Goal: Navigation & Orientation: Go to known website

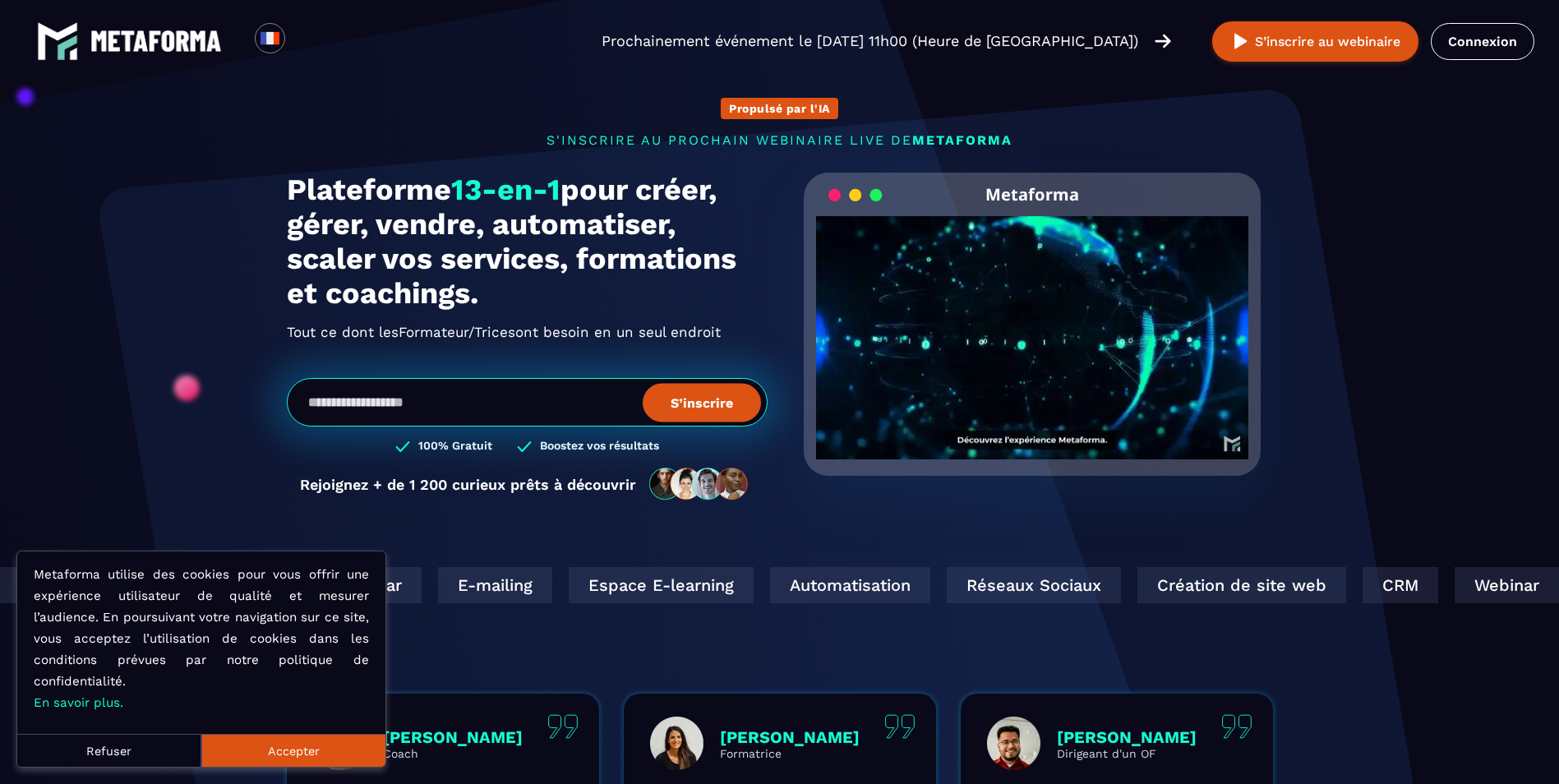
click at [1412, 101] on section "Propulsé par l'IA s'inscrire au prochain webinaire live de METAFORMA Prochainem…" at bounding box center [780, 527] width 1559 height 1055
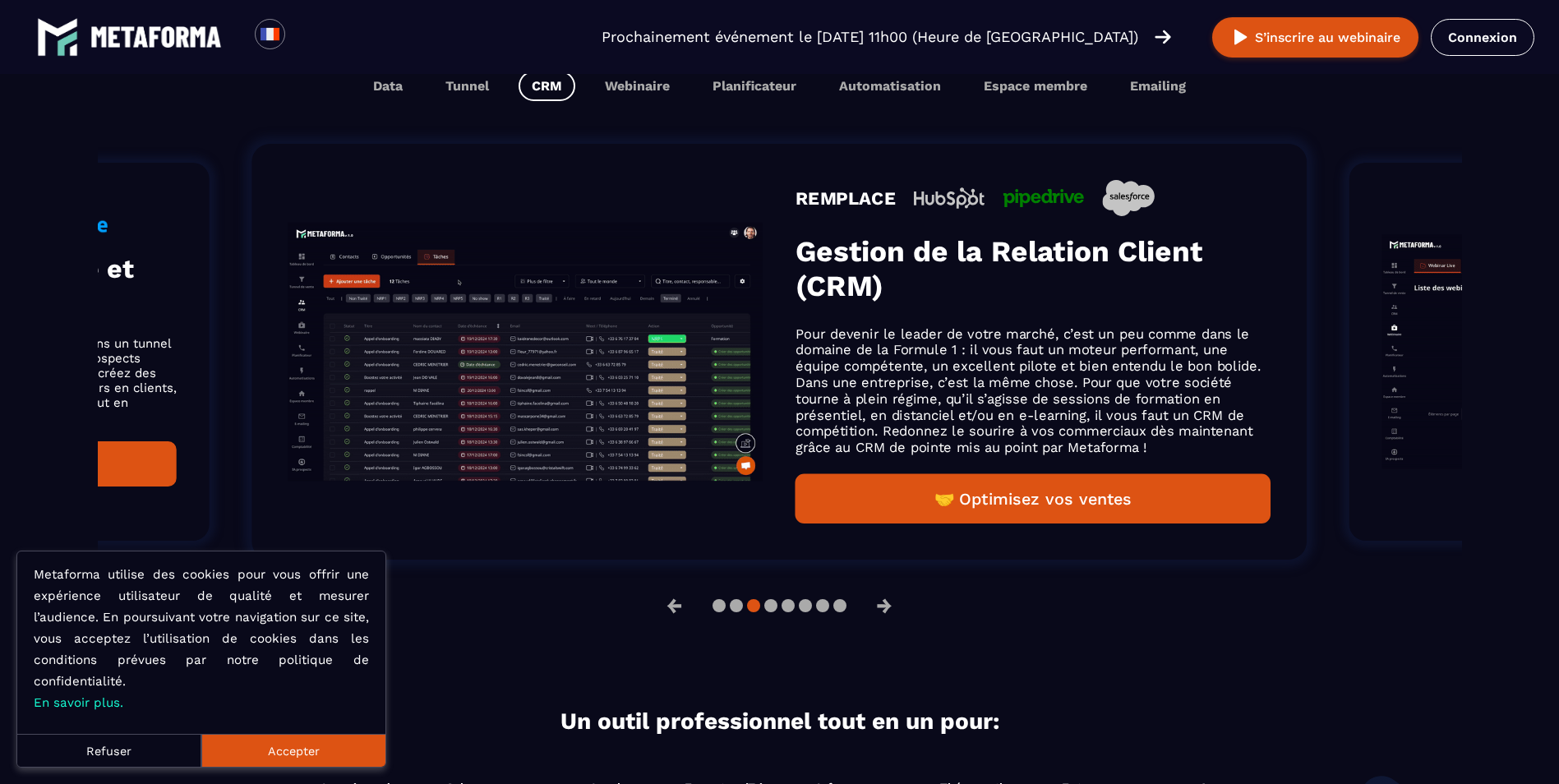
scroll to position [1068, 0]
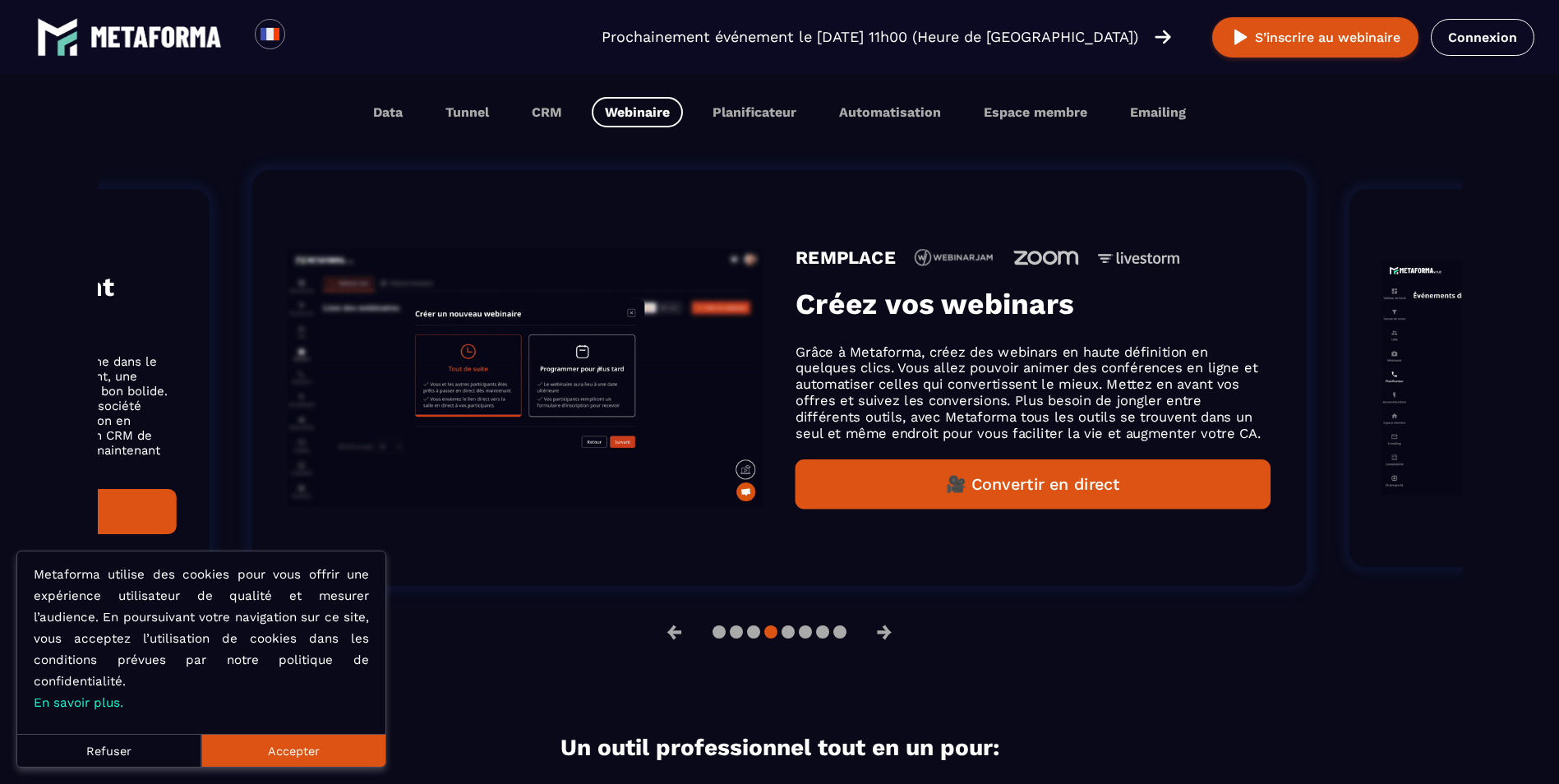
click at [167, 755] on button "Refuser" at bounding box center [109, 751] width 184 height 32
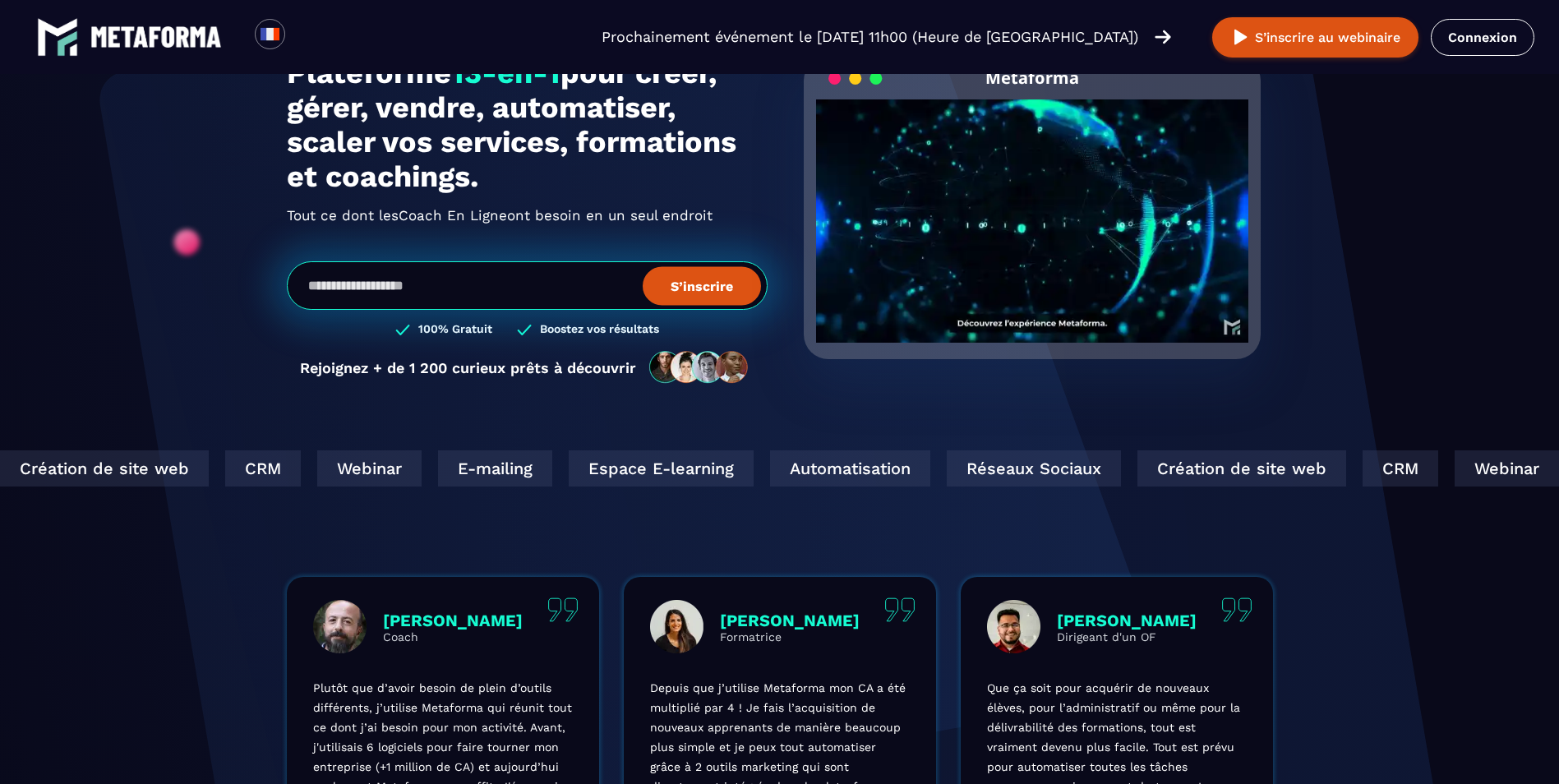
scroll to position [0, 0]
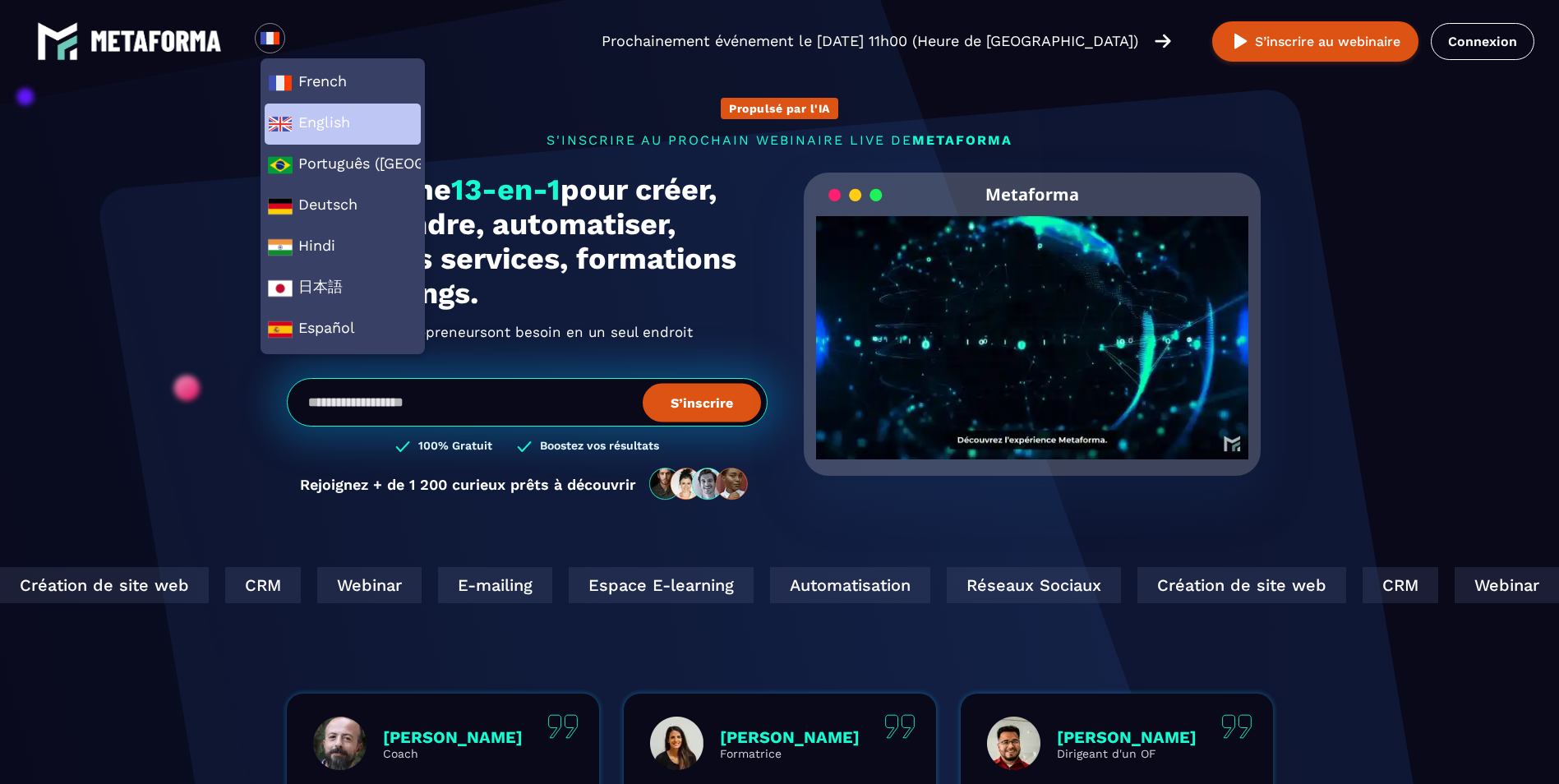
click at [295, 117] on span "English" at bounding box center [343, 124] width 150 height 24
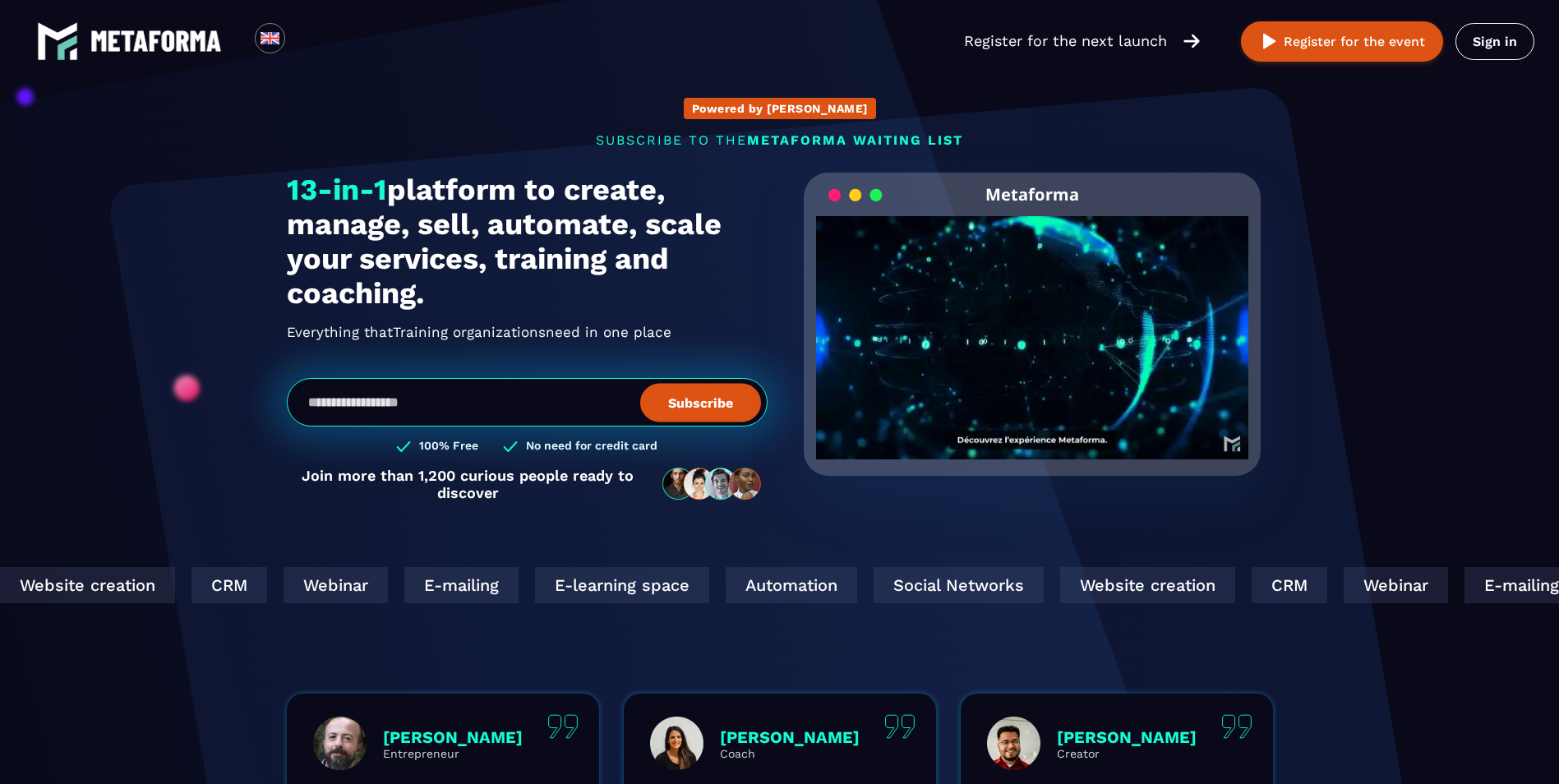
click at [272, 47] on img at bounding box center [270, 38] width 21 height 21
click at [1507, 41] on link "Sign in" at bounding box center [1495, 42] width 78 height 37
